Goal: Task Accomplishment & Management: Manage account settings

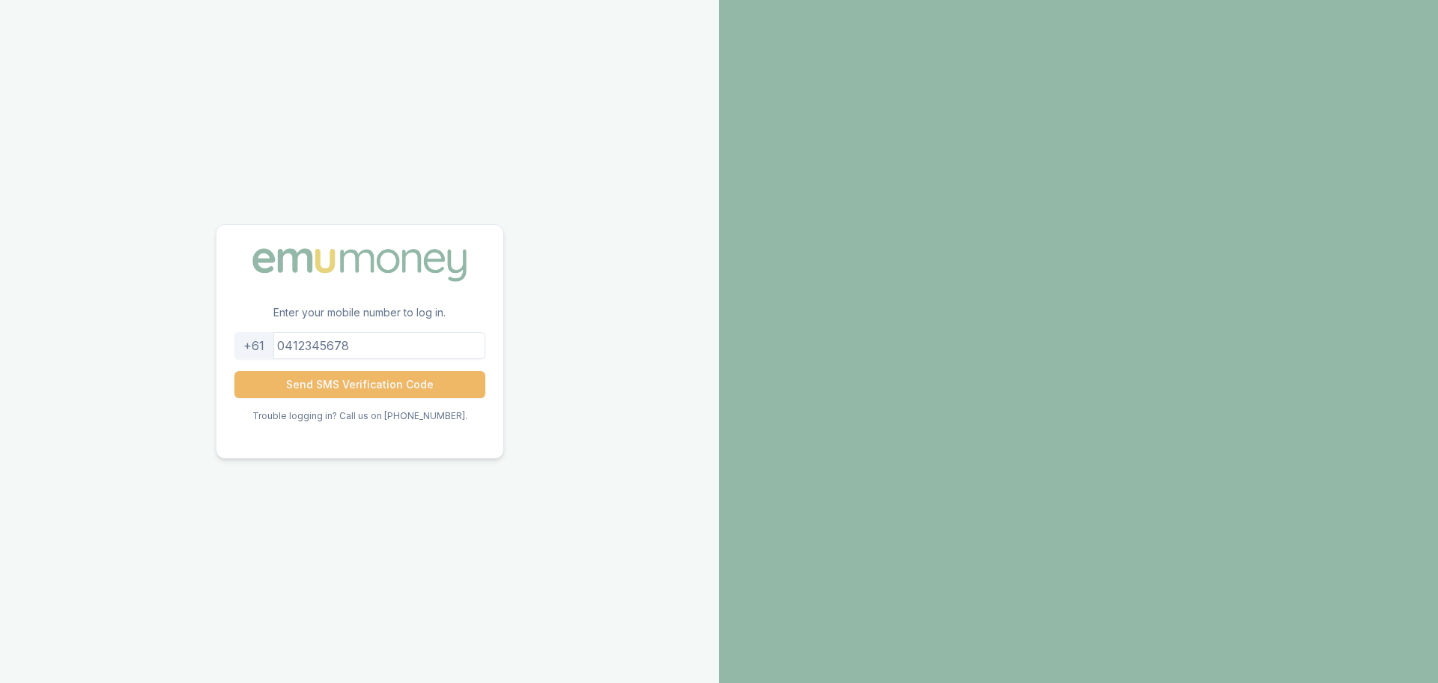
click at [394, 392] on button "Send SMS Verification Code" at bounding box center [360, 384] width 251 height 27
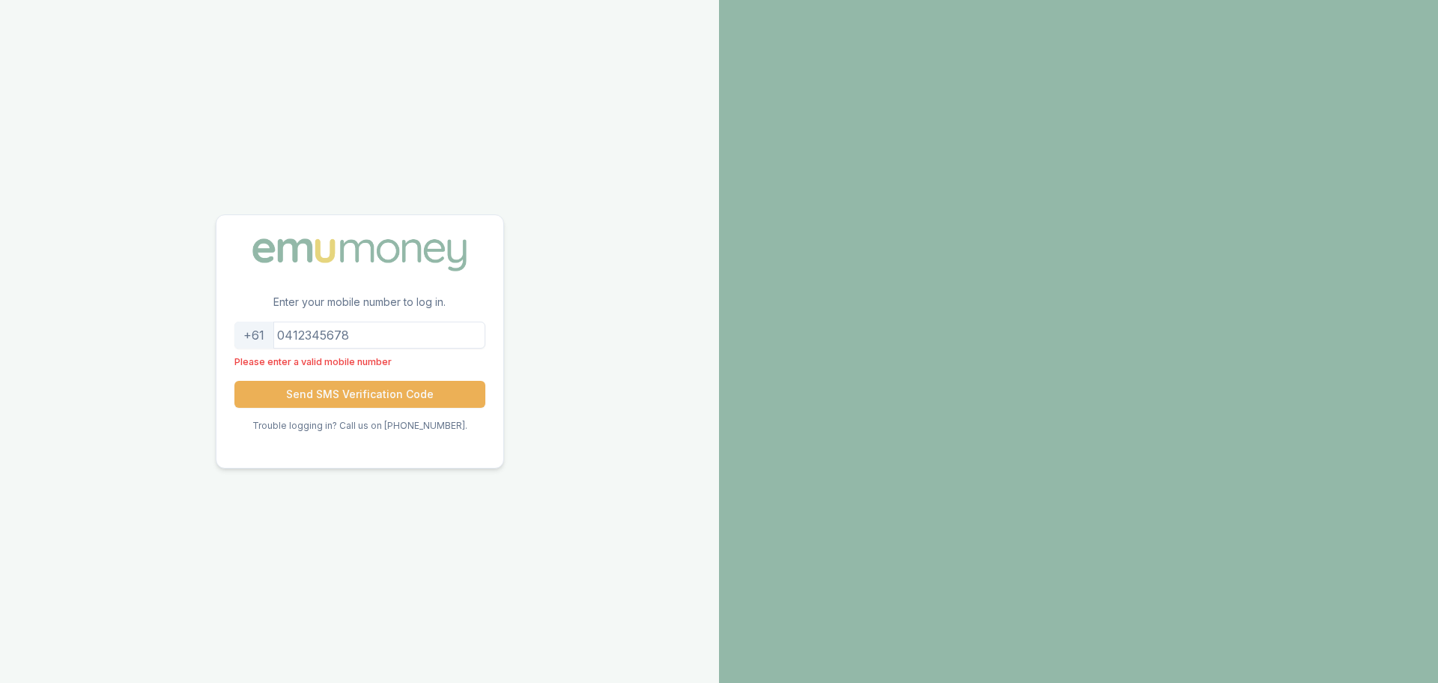
drag, startPoint x: 375, startPoint y: 333, endPoint x: 215, endPoint y: 315, distance: 160.5
click at [215, 315] on div "Enter your mobile number to log in. +61 Please enter a valid mobile number Send…" at bounding box center [359, 341] width 719 height 683
type input "0435110238"
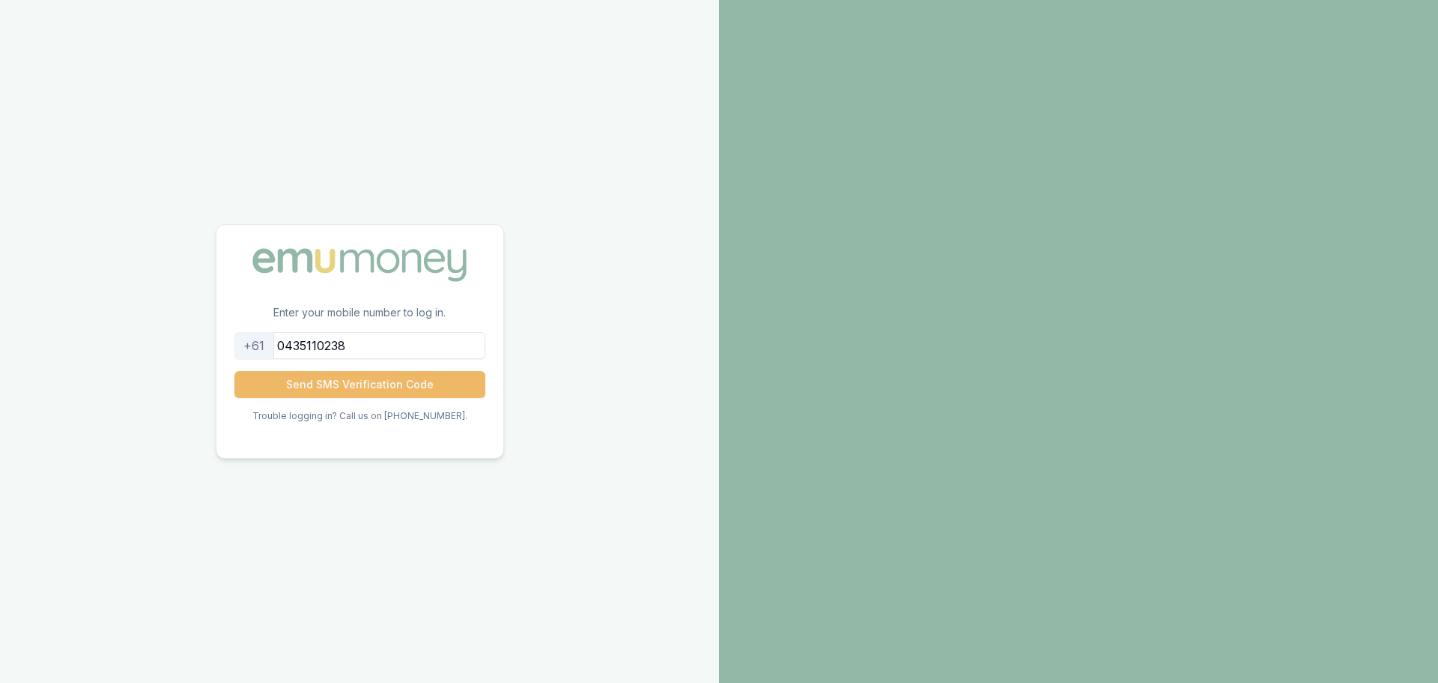
click at [372, 394] on button "Send SMS Verification Code" at bounding box center [360, 384] width 251 height 27
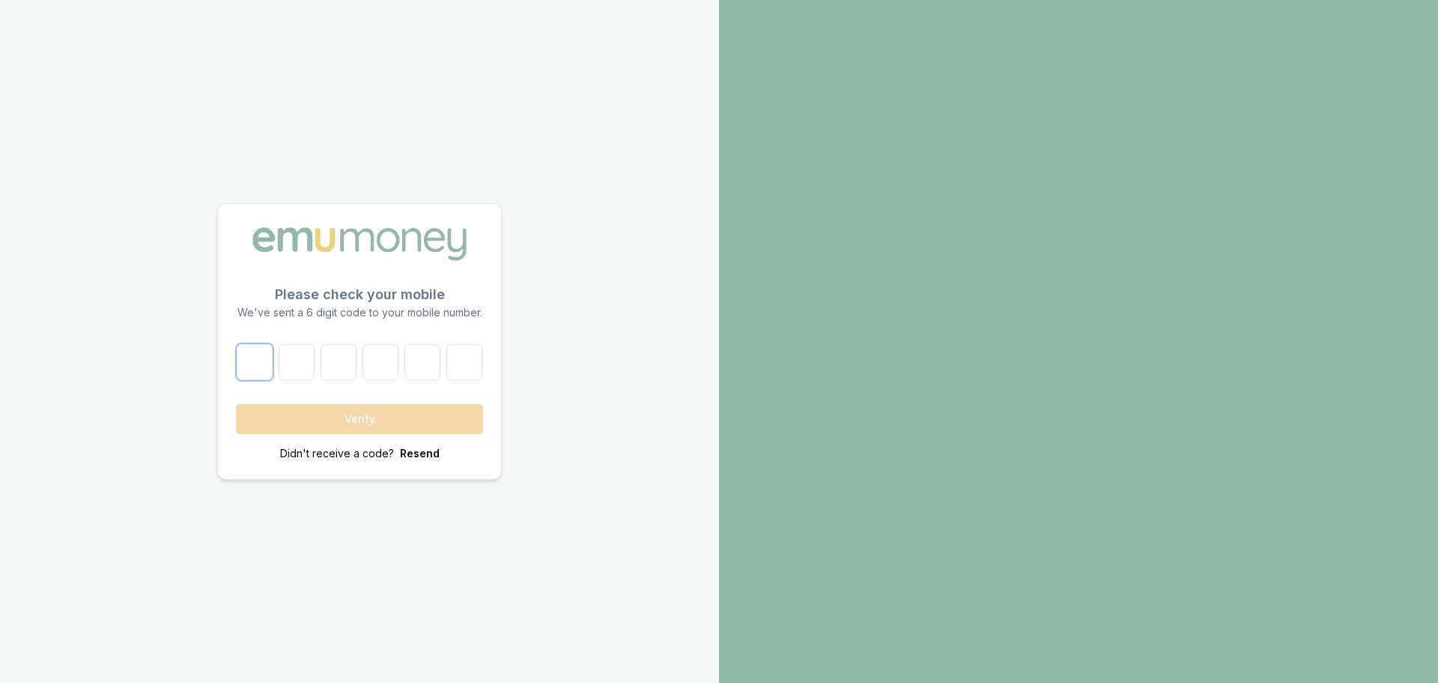
click at [258, 369] on input "number" at bounding box center [255, 362] width 36 height 36
type input "6"
type input "2"
type input "4"
type input "3"
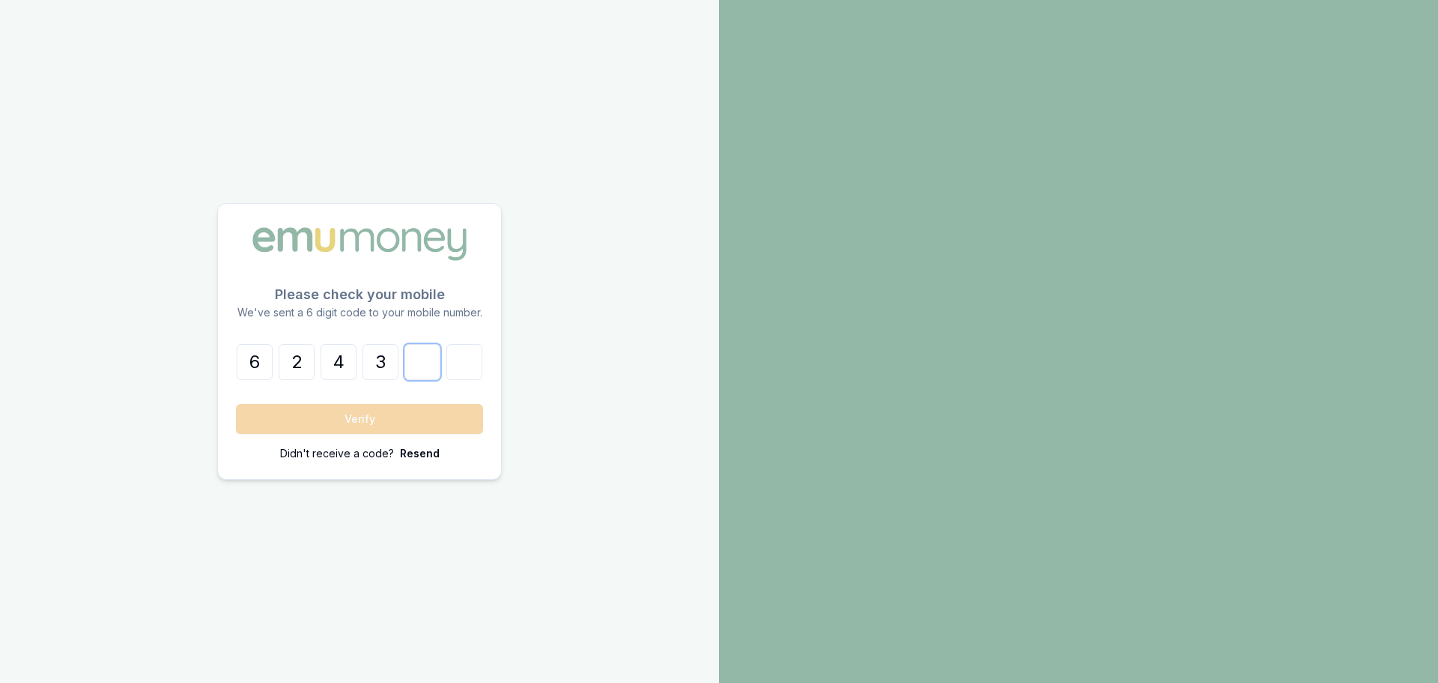
type input "8"
type input "1"
click at [371, 426] on button "Verify" at bounding box center [359, 419] width 247 height 30
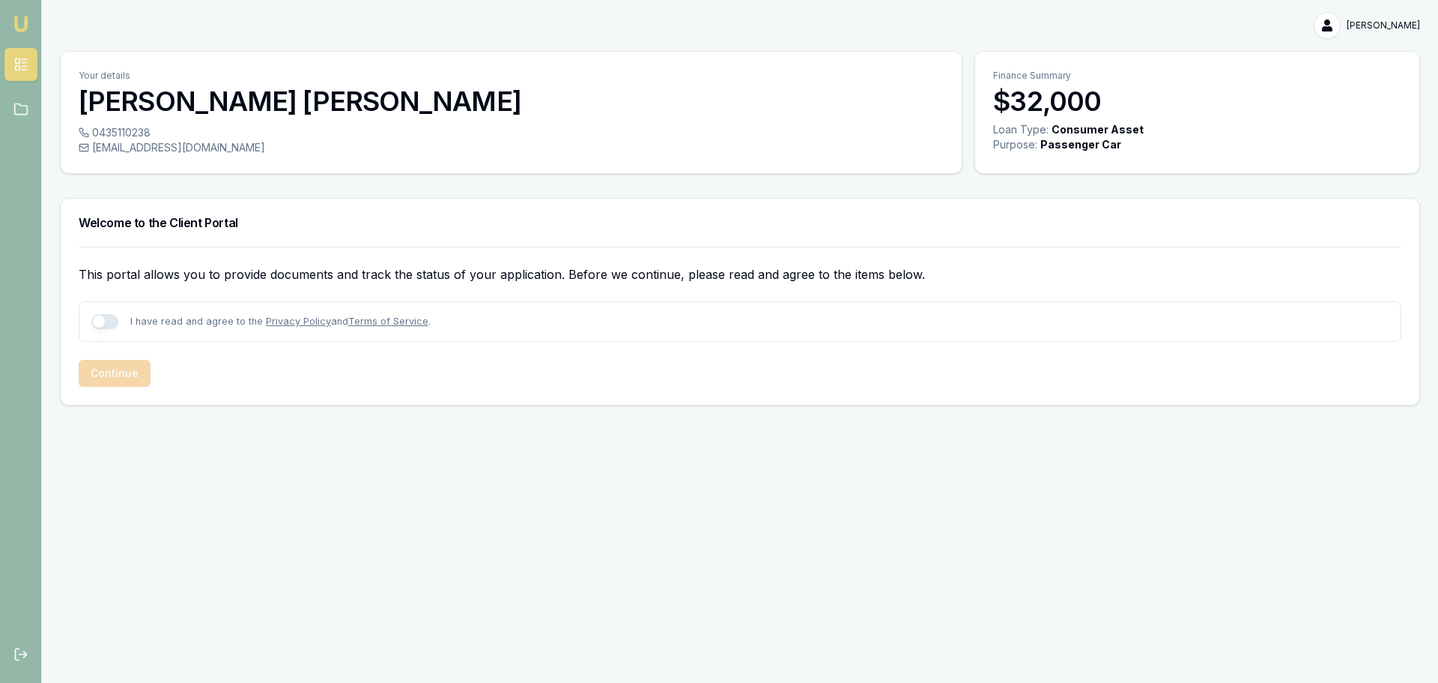
click at [105, 327] on button "button" at bounding box center [104, 321] width 27 height 15
checkbox input "true"
click at [130, 372] on button "Continue" at bounding box center [115, 373] width 72 height 27
